Goal: Information Seeking & Learning: Learn about a topic

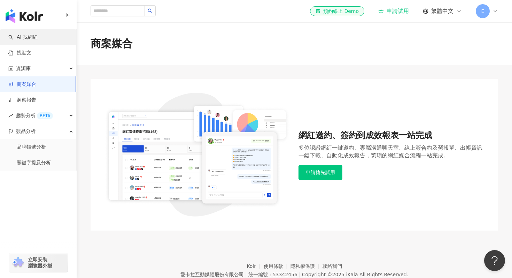
click at [27, 38] on link "AI 找網紅" at bounding box center [22, 37] width 29 height 7
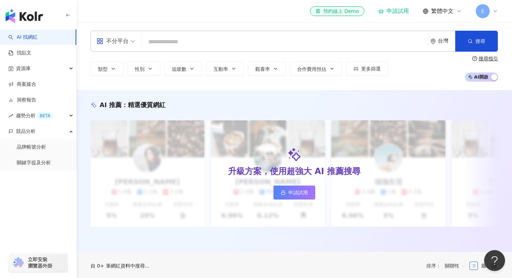
click at [111, 68] on div "類型 性別 追蹤數 互動率 觀看率 合作費用預估 更多篩選" at bounding box center [240, 69] width 298 height 14
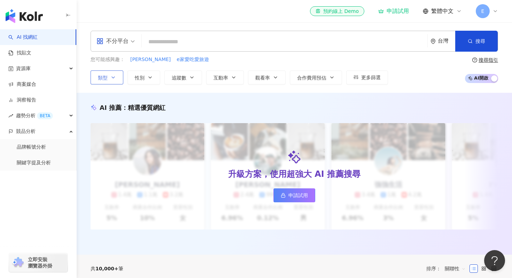
click at [114, 77] on icon "button" at bounding box center [113, 78] width 6 height 6
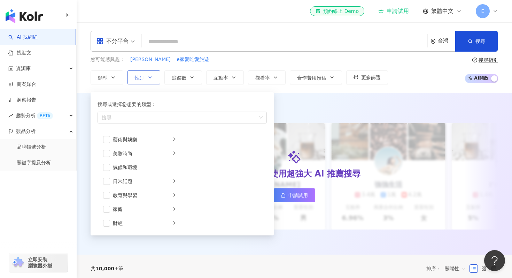
click at [141, 79] on span "性別" at bounding box center [140, 78] width 10 height 6
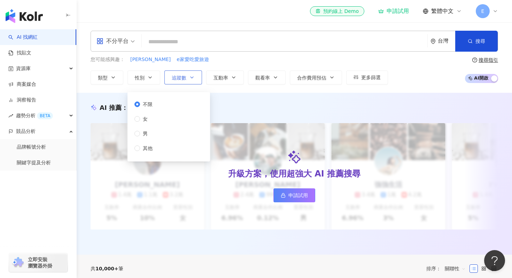
click at [178, 81] on button "追蹤數" at bounding box center [183, 77] width 38 height 14
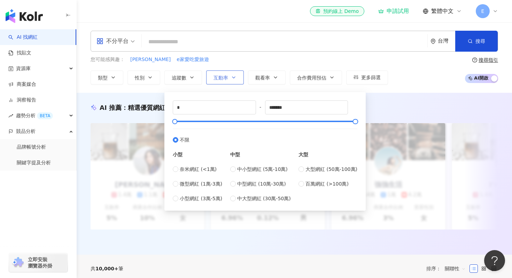
click at [216, 82] on button "互動率" at bounding box center [225, 77] width 38 height 14
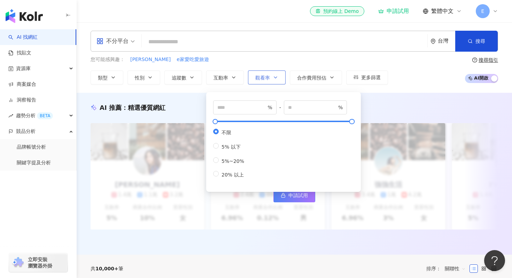
click at [260, 82] on button "觀看率" at bounding box center [267, 77] width 38 height 14
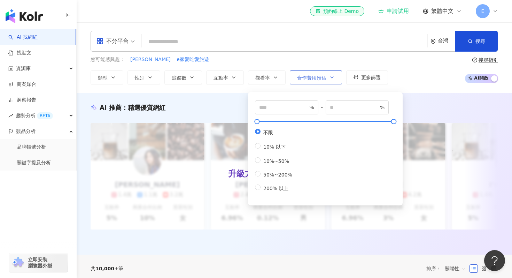
click at [312, 83] on button "合作費用預估" at bounding box center [316, 77] width 52 height 14
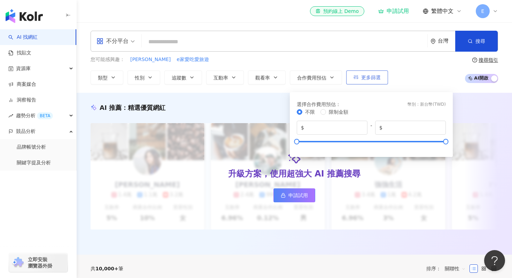
click at [366, 78] on span "更多篩選" at bounding box center [371, 78] width 20 height 6
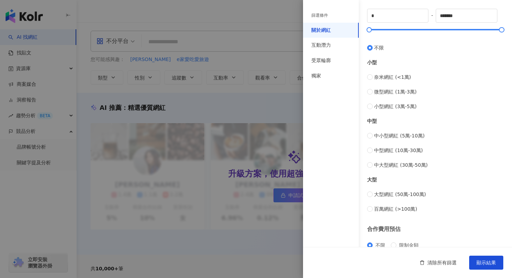
scroll to position [248, 0]
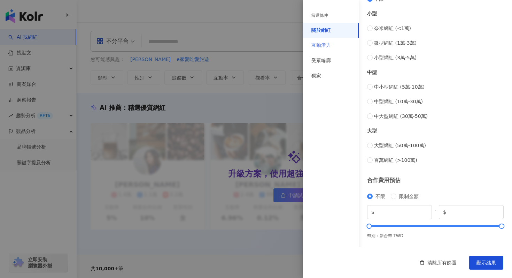
click at [333, 47] on div "互動潛力" at bounding box center [331, 45] width 56 height 15
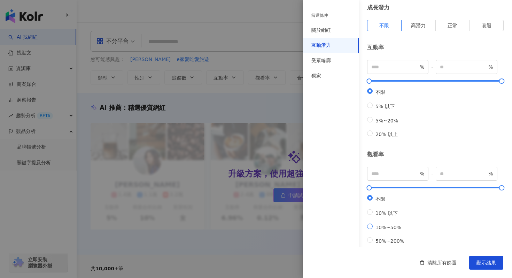
scroll to position [32, 0]
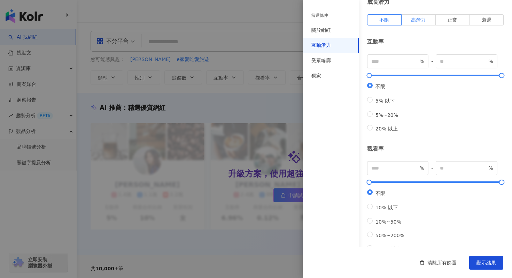
click at [412, 22] on span "高潛力" at bounding box center [418, 20] width 15 height 6
click at [383, 18] on span "不限" at bounding box center [384, 20] width 10 height 6
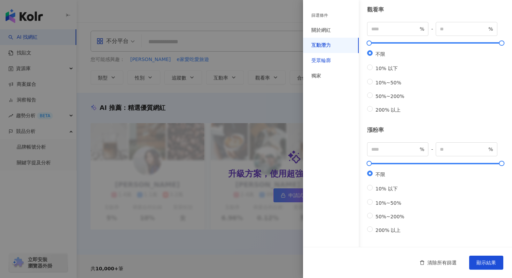
click at [324, 60] on div "受眾輪廓" at bounding box center [321, 60] width 20 height 7
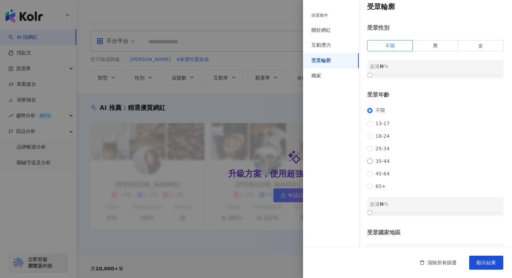
scroll to position [0, 0]
